Goal: Task Accomplishment & Management: Use online tool/utility

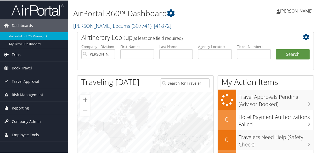
click at [17, 52] on span "Trips" at bounding box center [16, 54] width 9 height 13
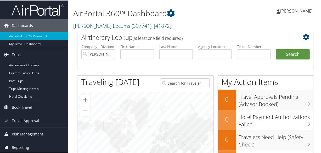
click at [23, 60] on link "Trips" at bounding box center [34, 54] width 68 height 13
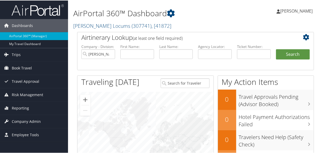
scroll to position [9, 0]
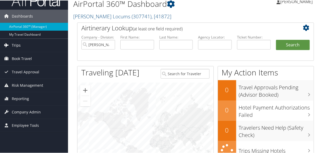
click at [26, 42] on link "Trips" at bounding box center [34, 44] width 68 height 13
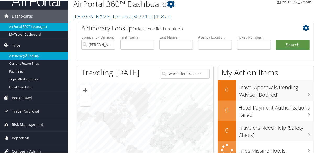
click at [28, 51] on link "Airtinerary® Lookup" at bounding box center [34, 55] width 68 height 8
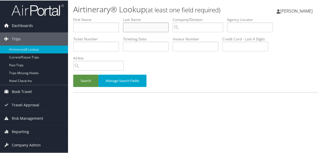
click at [137, 25] on input "text" at bounding box center [146, 27] width 46 height 10
type input "v"
type input "moreno"
click at [107, 25] on input "text" at bounding box center [96, 27] width 46 height 10
type input "veronica"
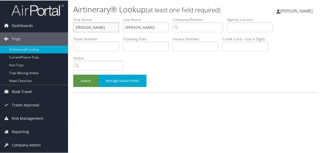
click at [73, 74] on button "Search" at bounding box center [85, 80] width 25 height 12
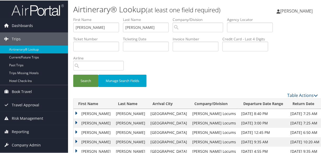
click at [194, 76] on div "Search Manage Search Fields" at bounding box center [195, 83] width 253 height 18
click at [77, 113] on td "Veronica" at bounding box center [94, 112] width 40 height 9
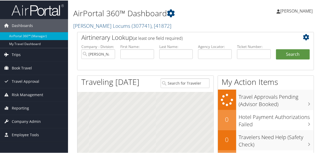
click at [20, 53] on link "Trips" at bounding box center [34, 54] width 68 height 13
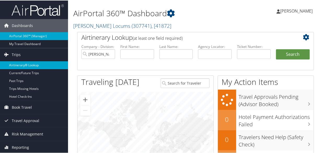
click at [26, 63] on link "Airtinerary® Lookup" at bounding box center [34, 65] width 68 height 8
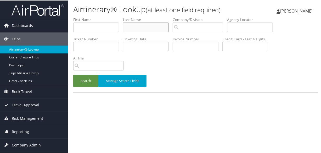
click at [138, 26] on input "text" at bounding box center [146, 27] width 46 height 10
type input "[PERSON_NAME]"
click at [73, 74] on button "Search" at bounding box center [85, 80] width 25 height 12
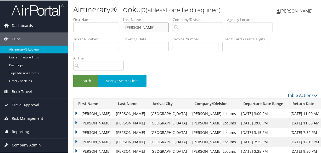
click at [155, 28] on input "[PERSON_NAME]" at bounding box center [146, 27] width 46 height 10
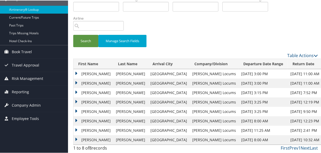
click at [184, 28] on div "Search Manage Search Fields" at bounding box center [195, 14] width 253 height 75
click at [183, 28] on div "Search Manage Search Fields" at bounding box center [195, 14] width 253 height 75
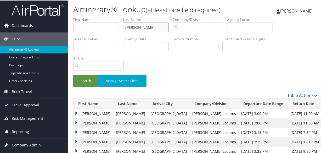
drag, startPoint x: 151, startPoint y: 26, endPoint x: 156, endPoint y: 28, distance: 5.4
click at [151, 26] on input "[PERSON_NAME]" at bounding box center [146, 27] width 46 height 10
drag, startPoint x: 102, startPoint y: 23, endPoint x: 92, endPoint y: 19, distance: 11.1
click at [93, 17] on ul "First Name Last Name [PERSON_NAME] Departure City Arrival City Company/Division…" at bounding box center [195, 17] width 245 height 0
type input "t"
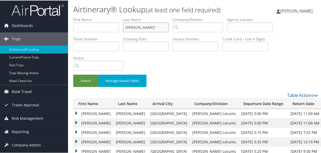
type input "[PERSON_NAME]'"
click at [73, 74] on button "Search" at bounding box center [85, 80] width 25 height 12
